Goal: Information Seeking & Learning: Learn about a topic

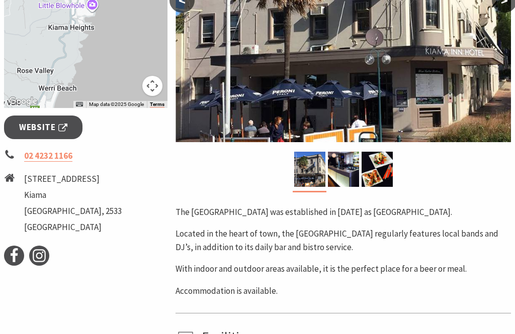
scroll to position [298, 0]
click at [144, 334] on div "To navigate the map with touch gestures double-tap and hold your finger on the …" at bounding box center [85, 111] width 171 height 507
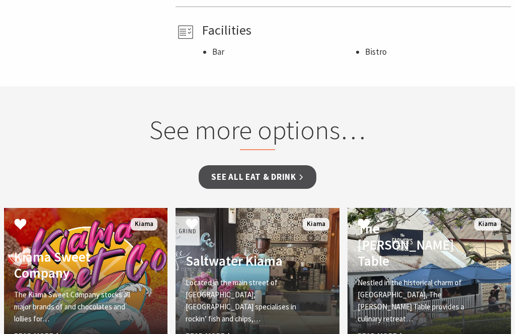
scroll to position [604, 0]
click at [274, 181] on link "See all Eat & Drink" at bounding box center [257, 178] width 117 height 24
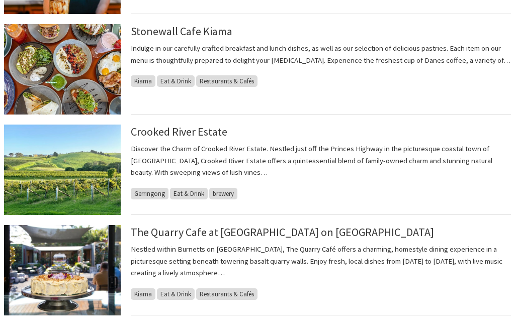
scroll to position [939, 0]
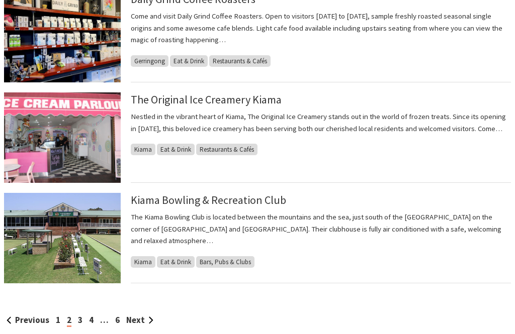
scroll to position [970, 0]
click at [80, 320] on link "3" at bounding box center [80, 320] width 5 height 11
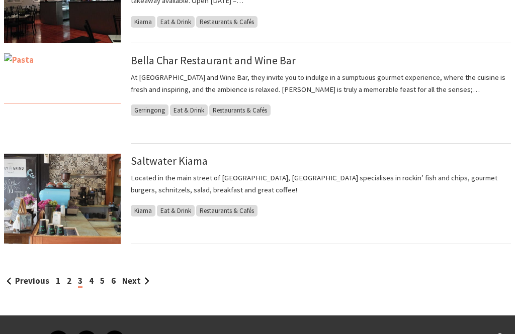
scroll to position [1009, 0]
click at [91, 285] on link "4" at bounding box center [91, 281] width 5 height 11
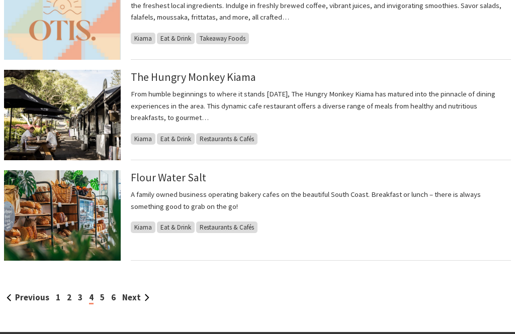
scroll to position [1004, 0]
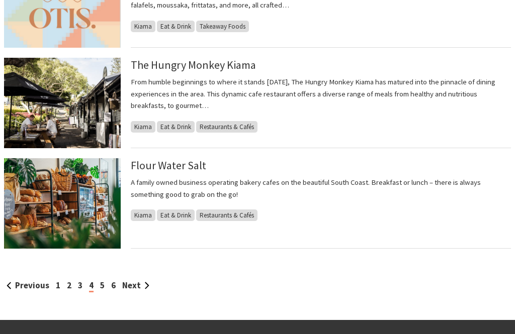
click at [111, 292] on div "Previous 1 2 3 4 5 6 Next" at bounding box center [257, 287] width 507 height 14
click at [103, 287] on link "5" at bounding box center [102, 286] width 5 height 11
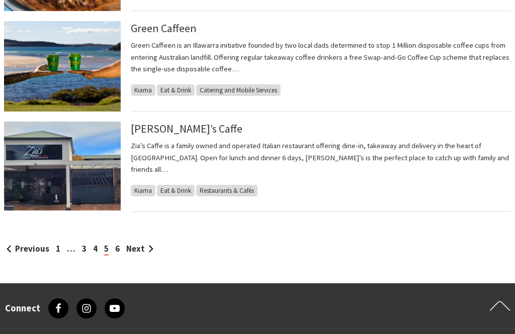
scroll to position [1042, 0]
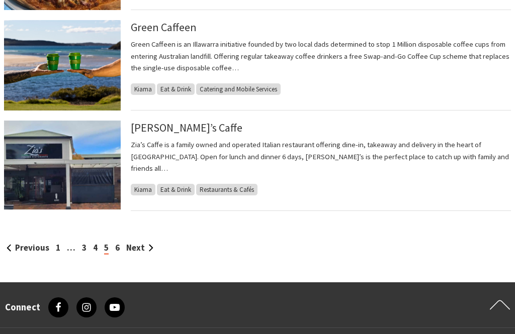
click at [118, 250] on link "6" at bounding box center [117, 248] width 5 height 11
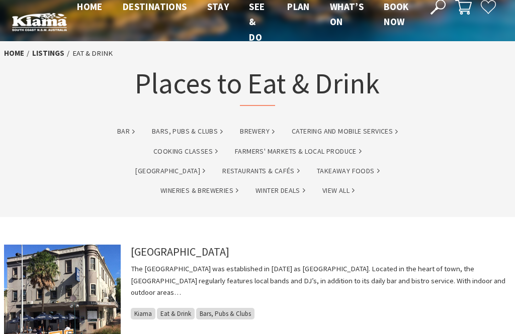
scroll to position [13, 0]
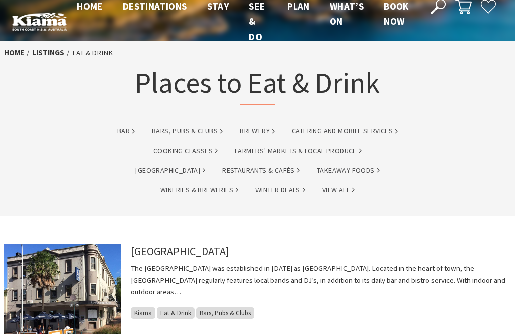
click at [184, 308] on div "[GEOGRAPHIC_DATA] The [GEOGRAPHIC_DATA] was established in [DATE] as [GEOGRAPHI…" at bounding box center [321, 290] width 380 height 91
click at [187, 309] on div "[GEOGRAPHIC_DATA] The [GEOGRAPHIC_DATA] was established in [DATE] as [GEOGRAPHI…" at bounding box center [321, 290] width 380 height 91
click at [229, 308] on span "Bars, Pubs & Clubs" at bounding box center [225, 314] width 58 height 12
click at [179, 311] on div "[GEOGRAPHIC_DATA] The [GEOGRAPHIC_DATA] was established in [DATE] as [GEOGRAPHI…" at bounding box center [321, 290] width 380 height 91
